Goal: Book appointment/travel/reservation

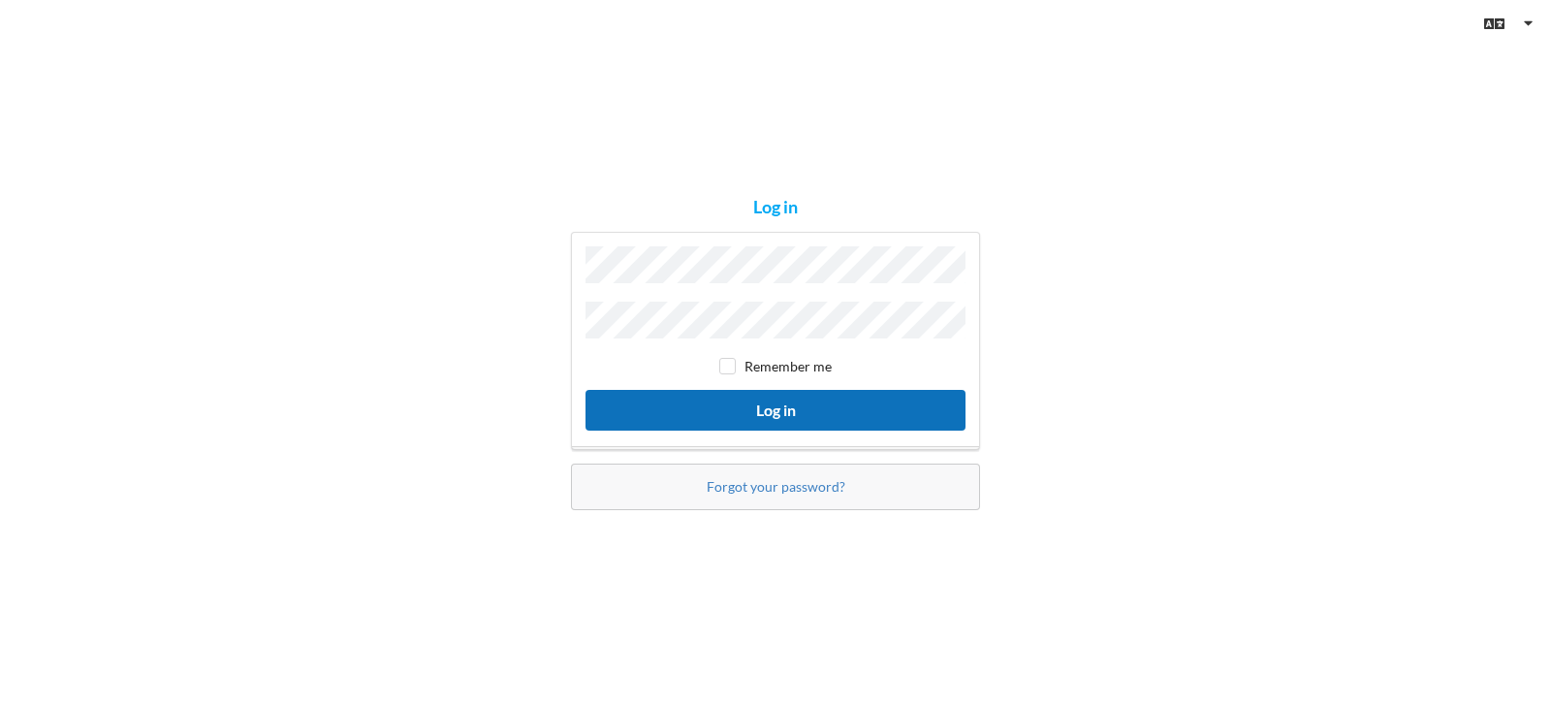
click at [774, 411] on button "Log in" at bounding box center [776, 410] width 380 height 40
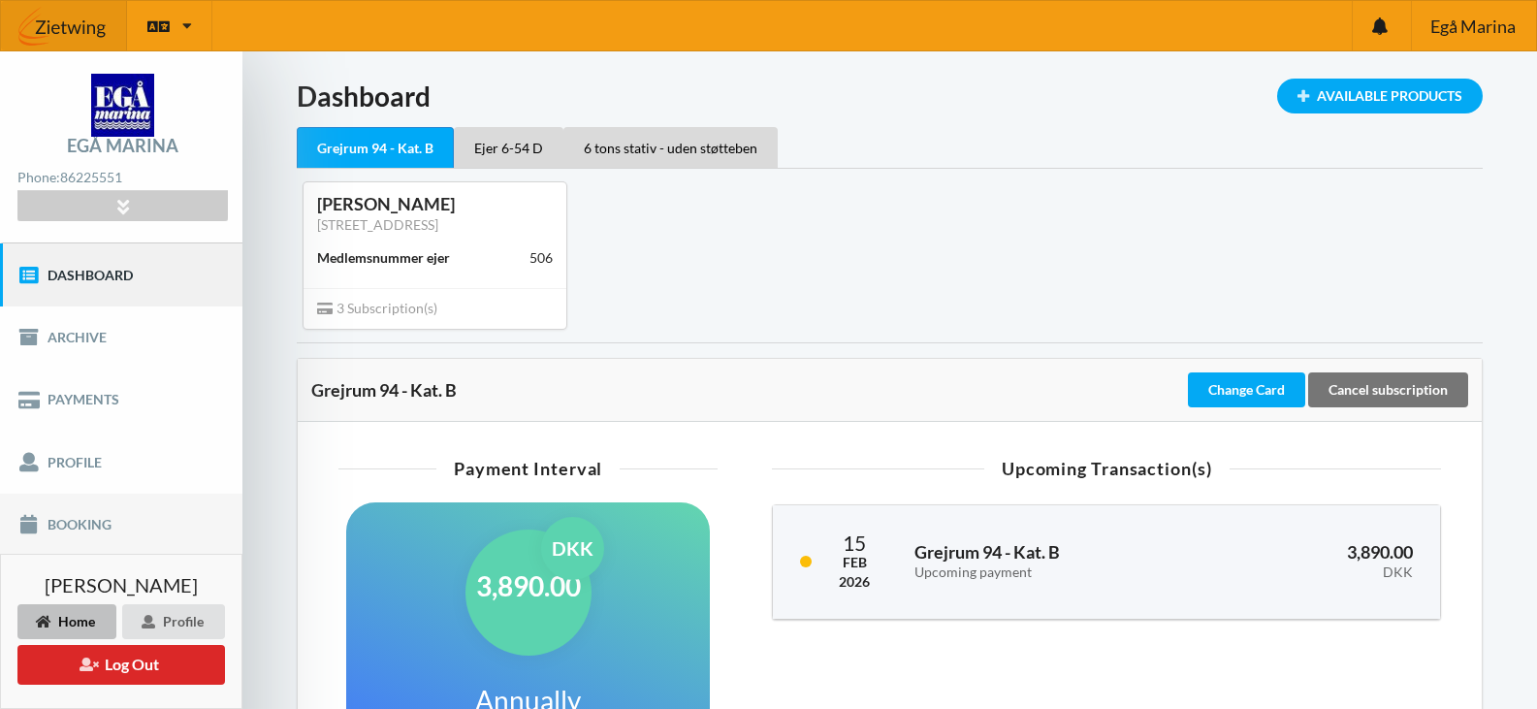
click at [91, 516] on link "Booking" at bounding box center [121, 524] width 242 height 62
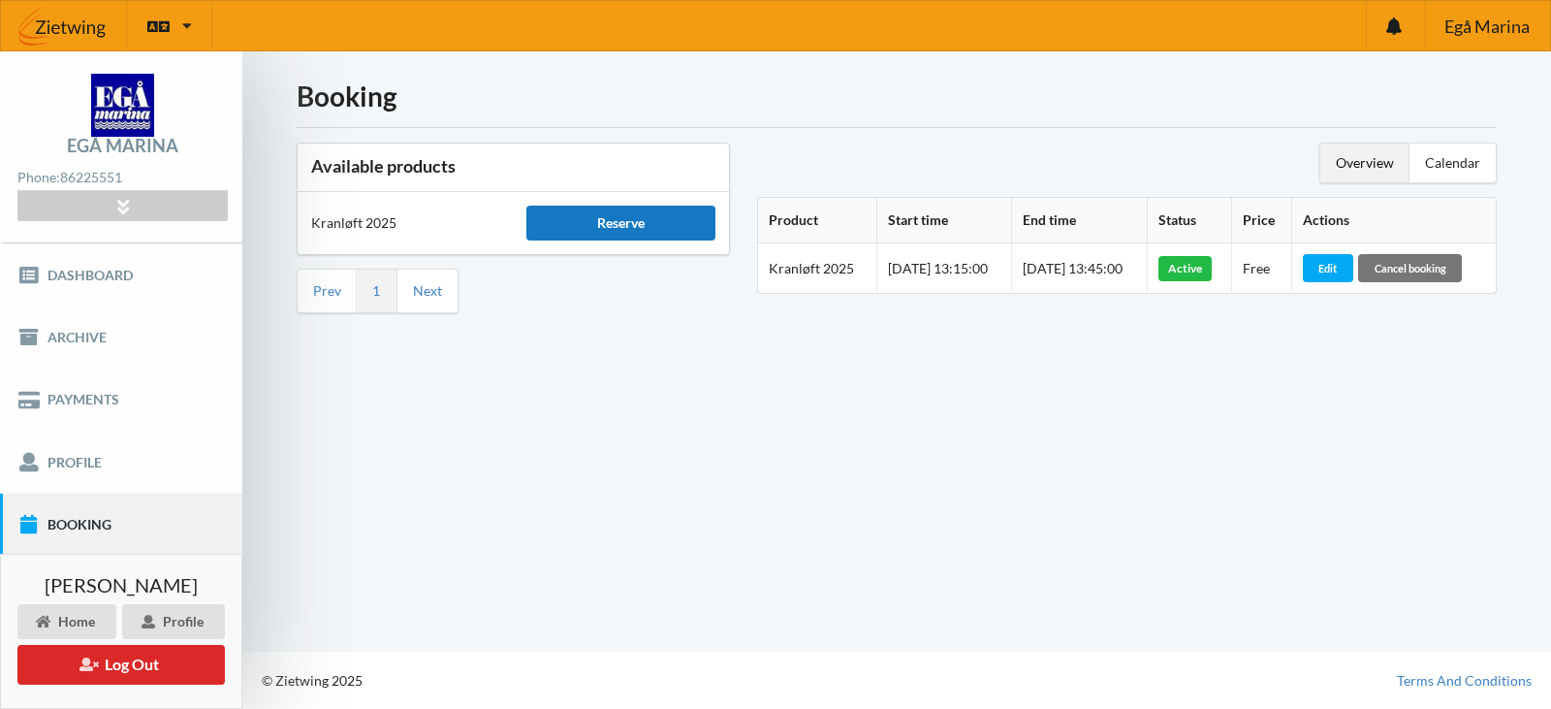
click at [645, 226] on div "Reserve" at bounding box center [620, 223] width 188 height 35
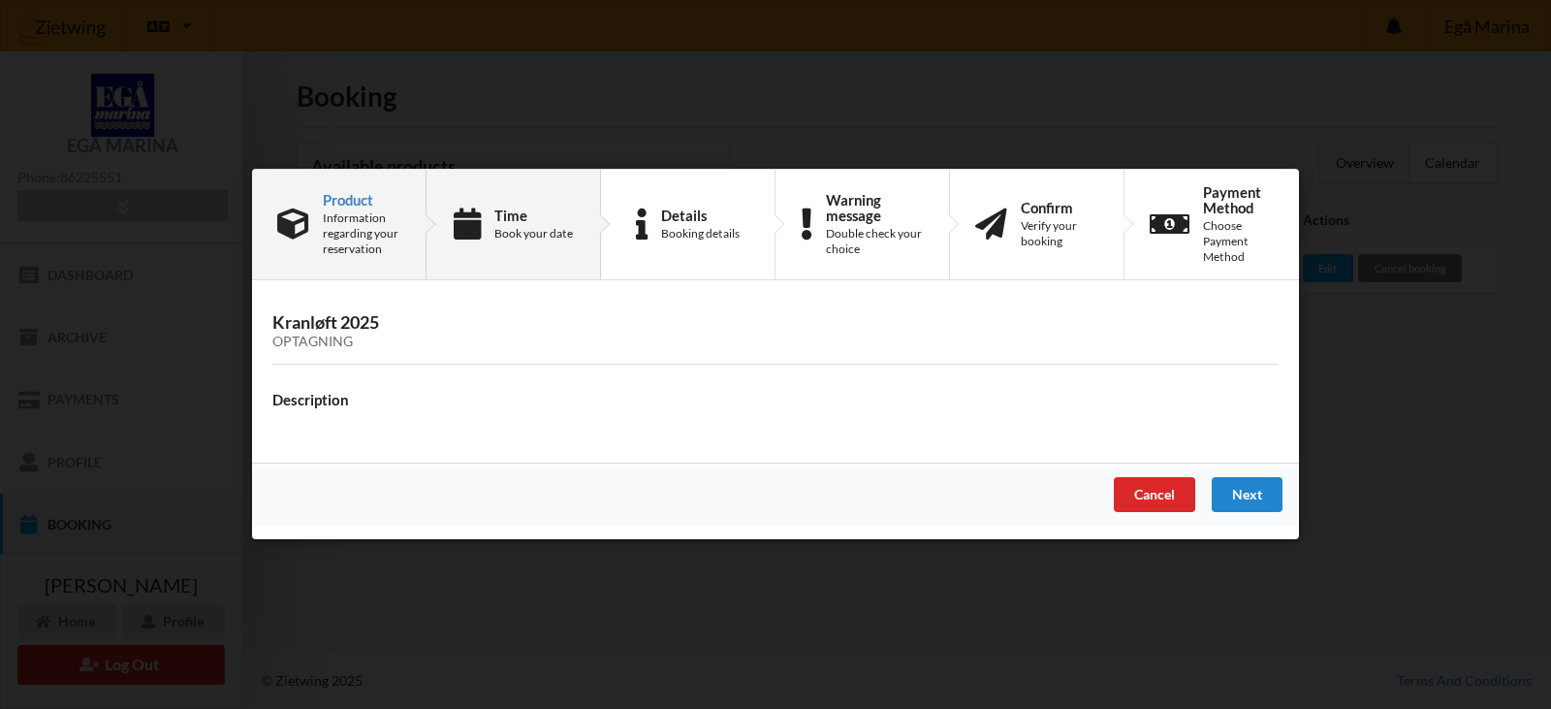
click at [550, 238] on div "Book your date" at bounding box center [533, 234] width 79 height 16
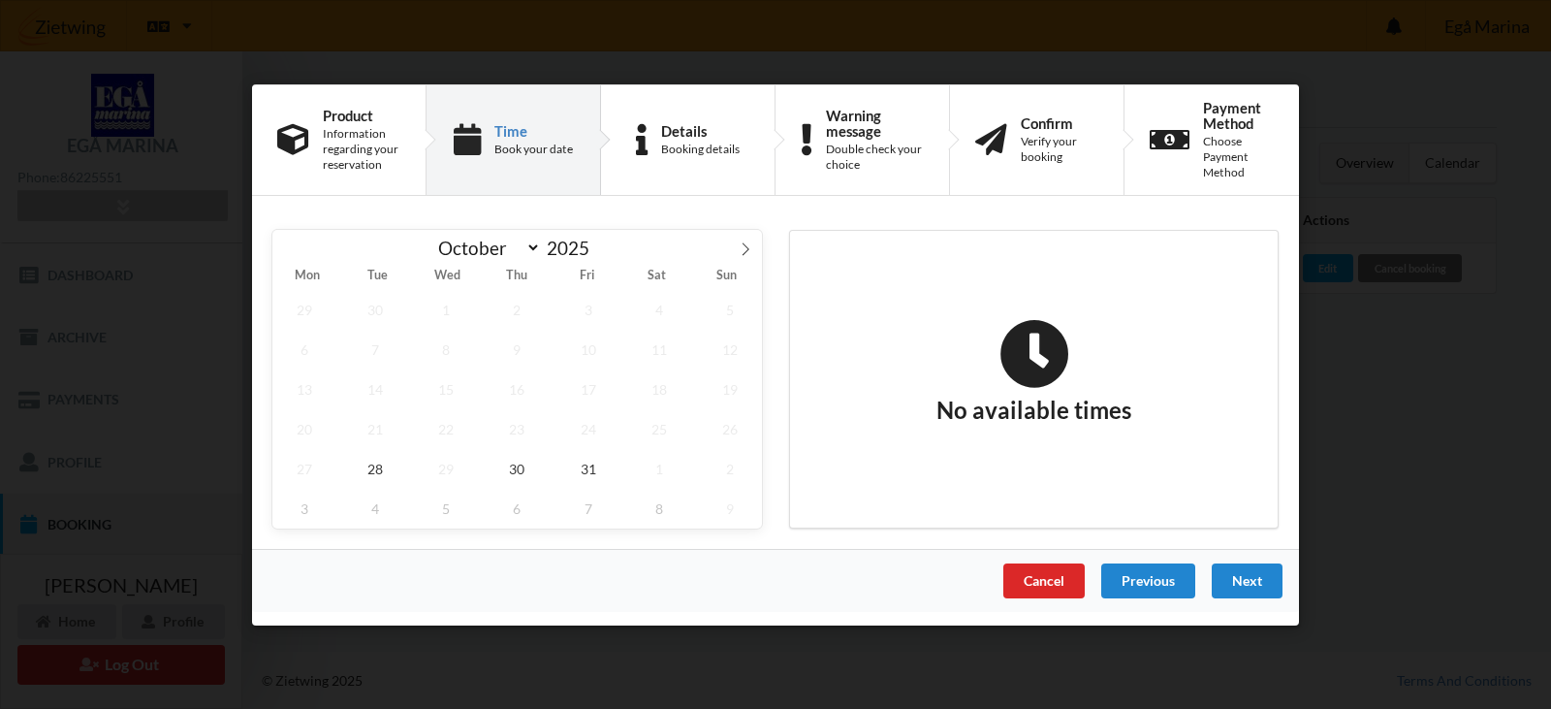
click at [1053, 571] on div "Cancel" at bounding box center [1043, 579] width 81 height 35
